Goal: Transaction & Acquisition: Purchase product/service

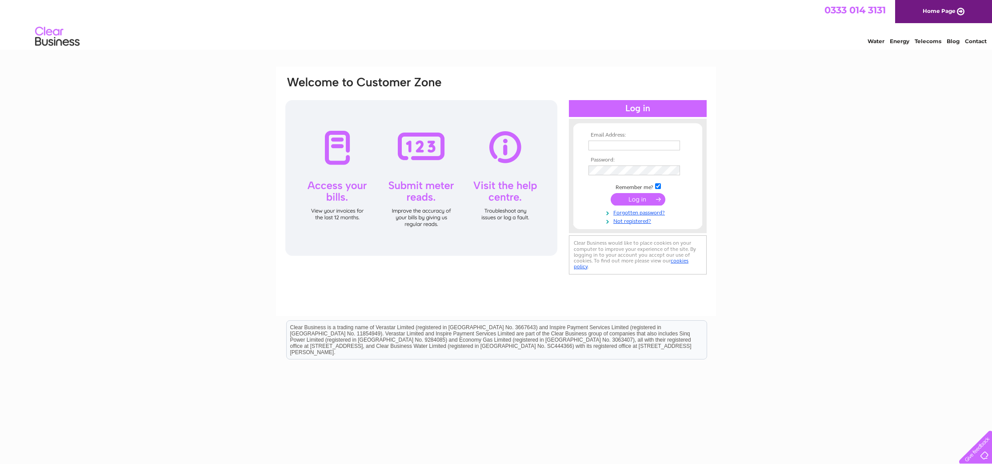
type input "rydercalum@gmail.com"
click at [632, 200] on input "submit" at bounding box center [638, 199] width 55 height 12
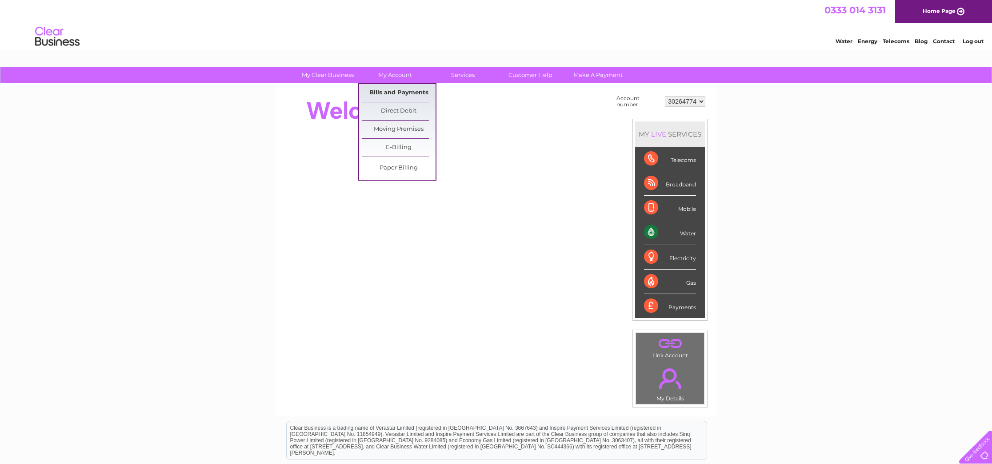
click at [396, 91] on link "Bills and Payments" at bounding box center [398, 93] width 73 height 18
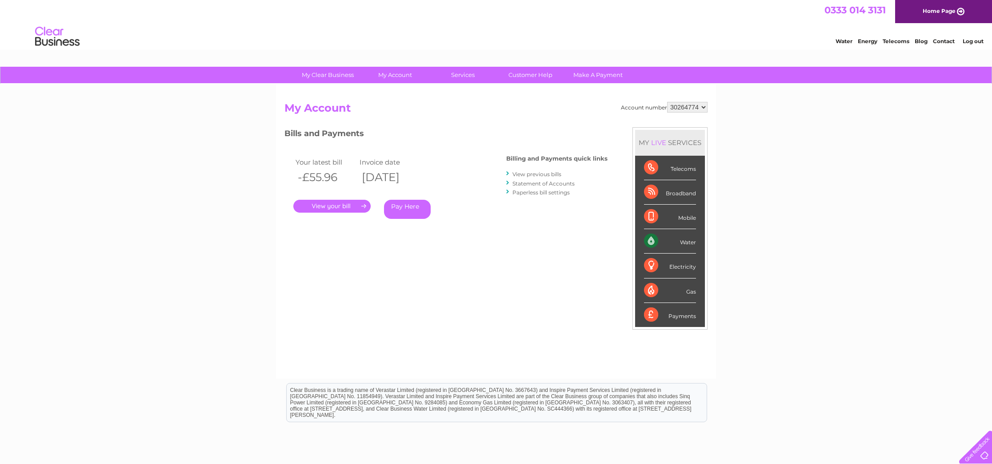
click at [342, 206] on link "." at bounding box center [331, 206] width 77 height 13
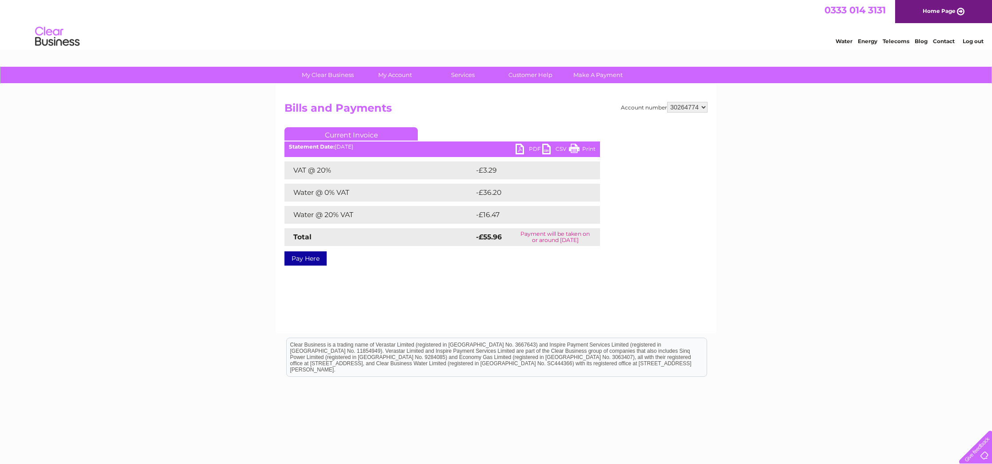
click at [309, 263] on link "Pay Here" at bounding box center [305, 258] width 42 height 14
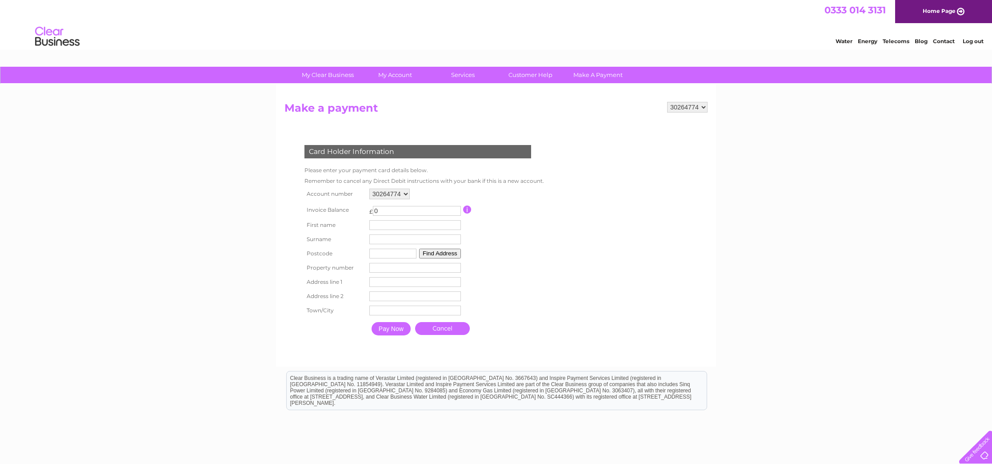
click at [456, 332] on link "Cancel" at bounding box center [442, 328] width 55 height 13
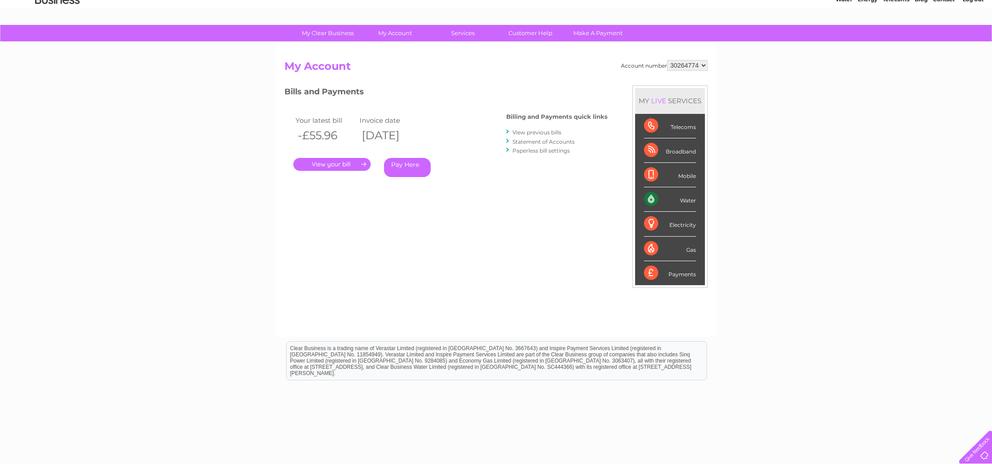
scroll to position [46, 0]
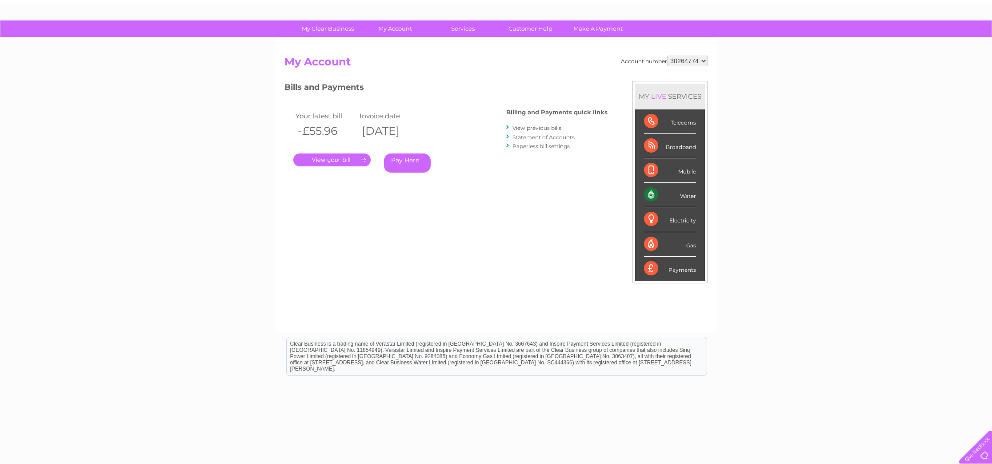
click at [347, 158] on link "." at bounding box center [331, 159] width 77 height 13
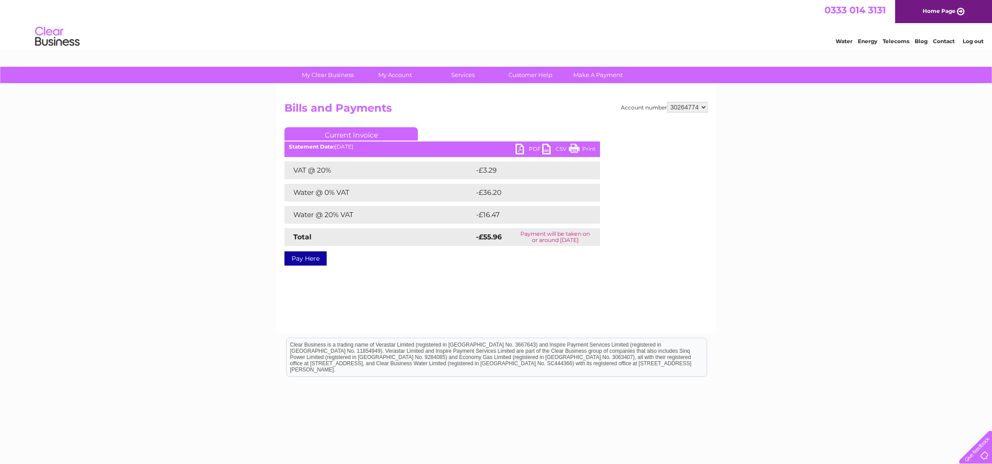
click at [518, 150] on link "PDF" at bounding box center [529, 150] width 27 height 13
